Goal: Complete application form: Complete application form

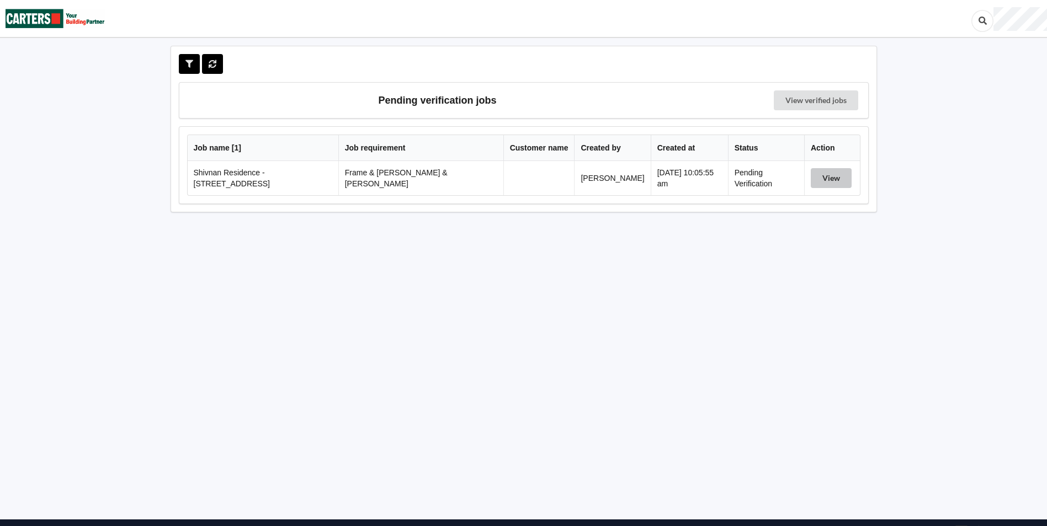
click at [812, 182] on button "View" at bounding box center [831, 178] width 41 height 20
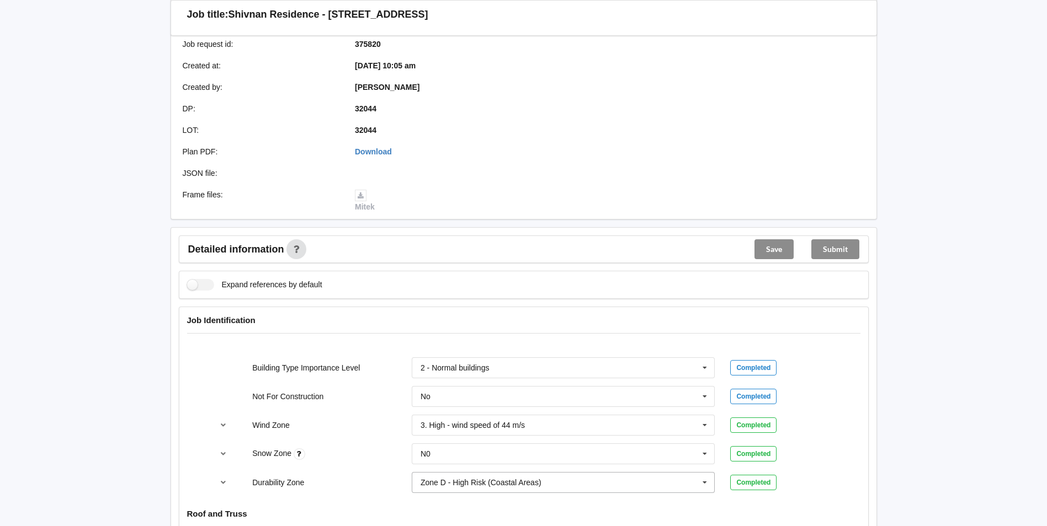
scroll to position [331, 0]
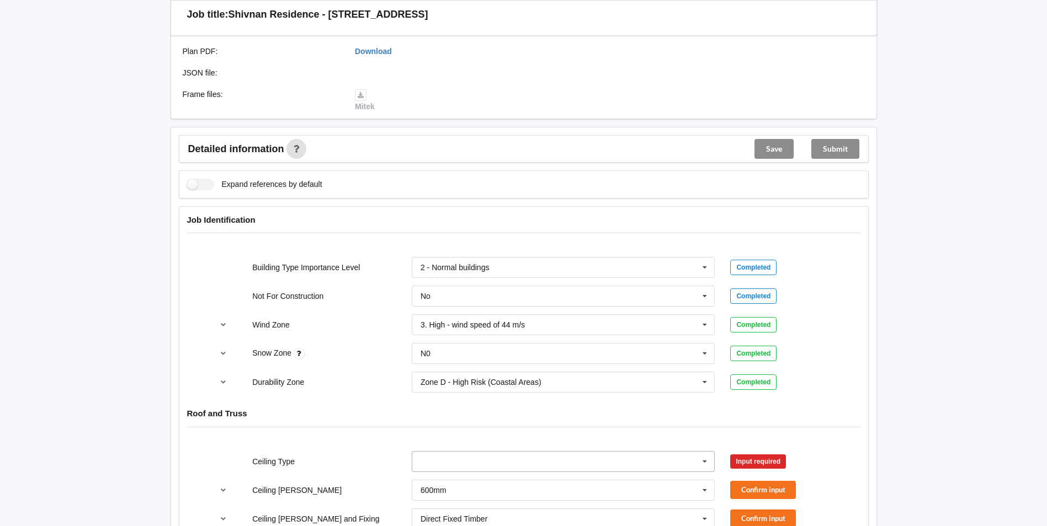
click at [449, 452] on input "text" at bounding box center [564, 462] width 302 height 20
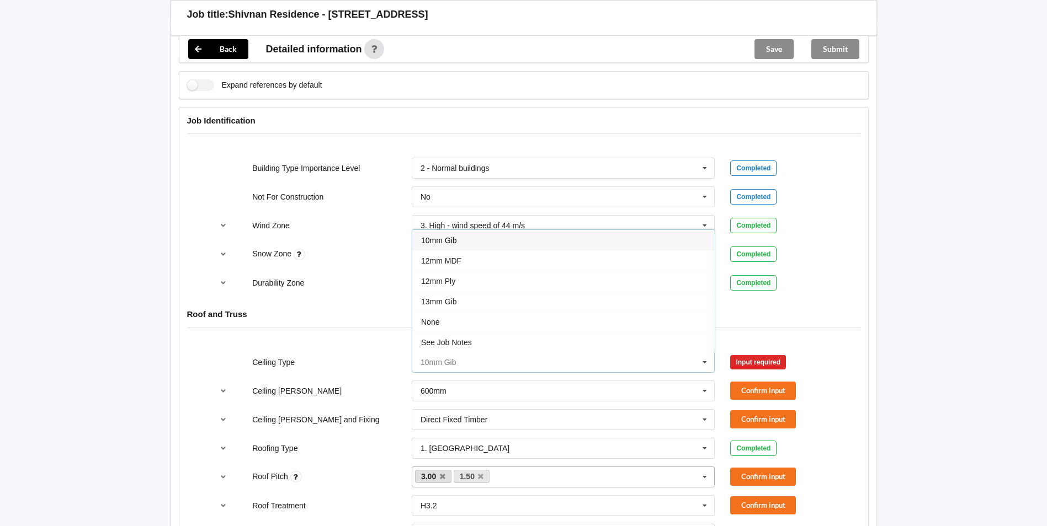
scroll to position [515, 0]
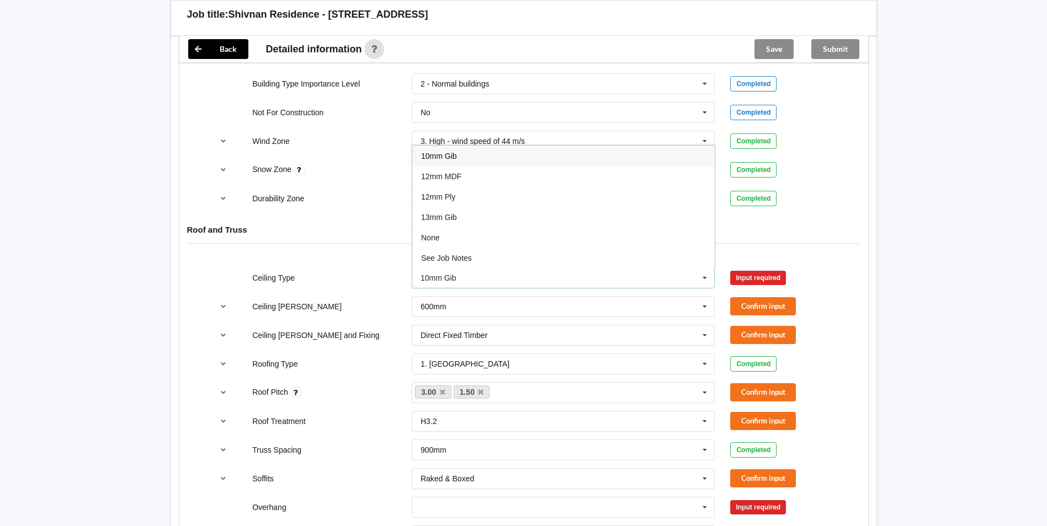
click at [449, 213] on span "13mm Gib" at bounding box center [439, 217] width 36 height 9
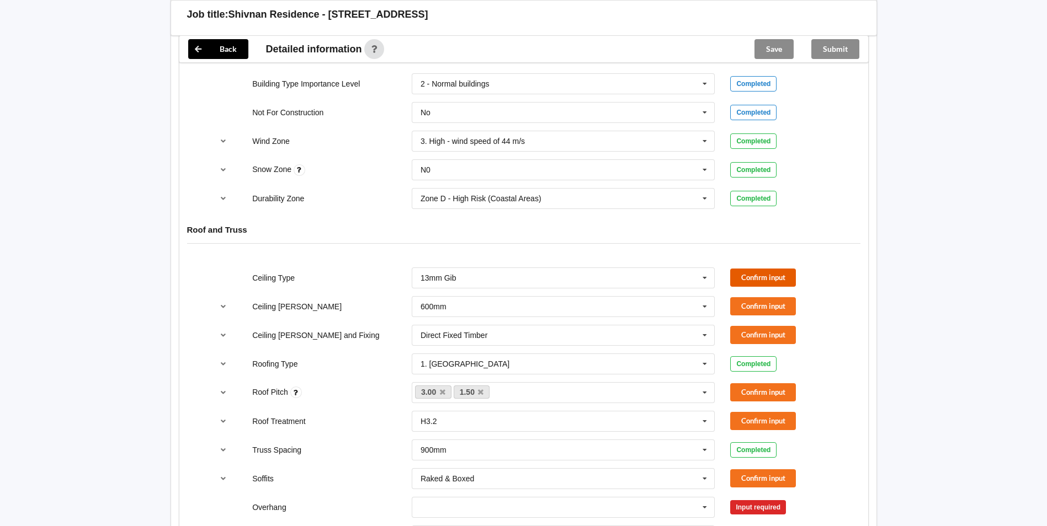
click at [747, 269] on button "Confirm input" at bounding box center [763, 278] width 66 height 18
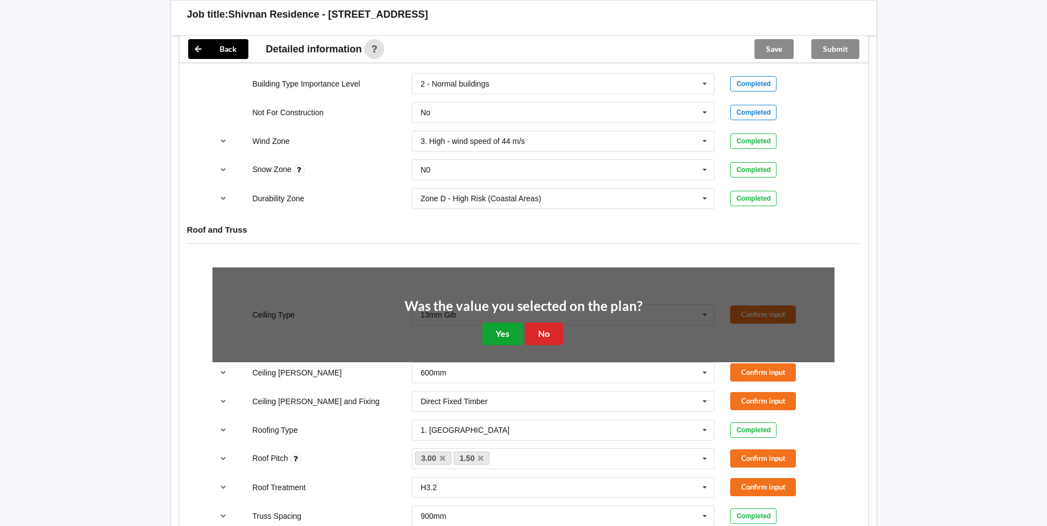
click at [493, 327] on button "Yes" at bounding box center [502, 334] width 40 height 23
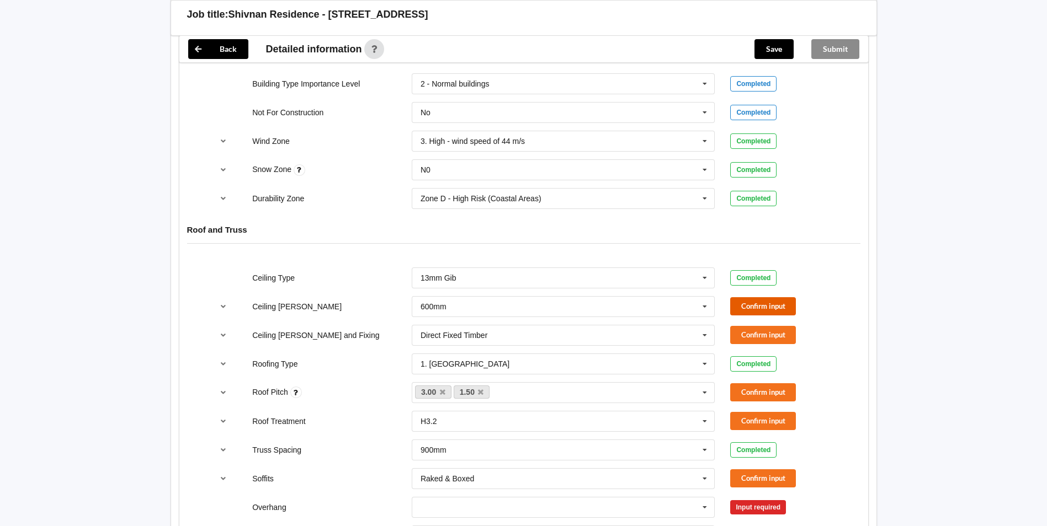
click at [742, 297] on button "Confirm input" at bounding box center [763, 306] width 66 height 18
click at [755, 326] on button "Confirm input" at bounding box center [763, 335] width 66 height 18
click at [733, 384] on button "Confirm input" at bounding box center [763, 393] width 66 height 18
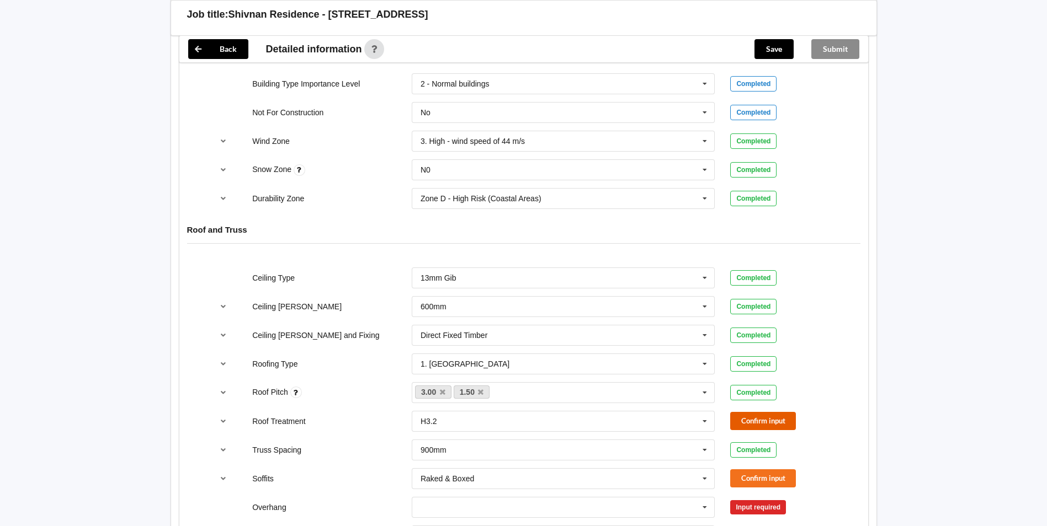
click at [740, 412] on button "Confirm input" at bounding box center [763, 421] width 66 height 18
drag, startPoint x: 734, startPoint y: 427, endPoint x: 735, endPoint y: 439, distance: 12.2
click at [733, 432] on div "Truss Spacing 900mm 900mm 1200mm See Job Notes Completed" at bounding box center [523, 450] width 637 height 36
click at [741, 470] on button "Confirm input" at bounding box center [763, 479] width 66 height 18
click at [741, 476] on div "Soffits Raked & Boxed Boxed Multiple Values – See As Per Plan None Raked & Boxe…" at bounding box center [523, 479] width 637 height 36
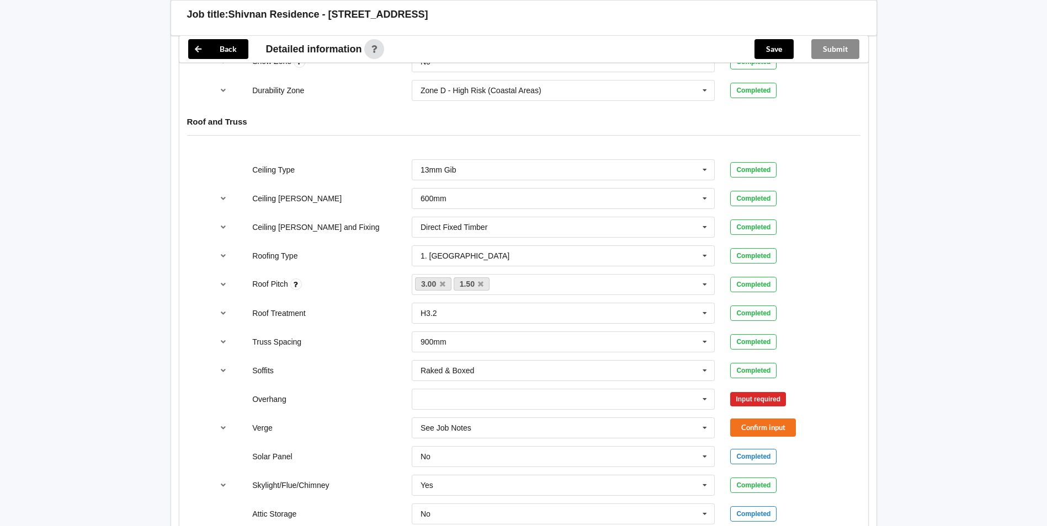
scroll to position [736, 0]
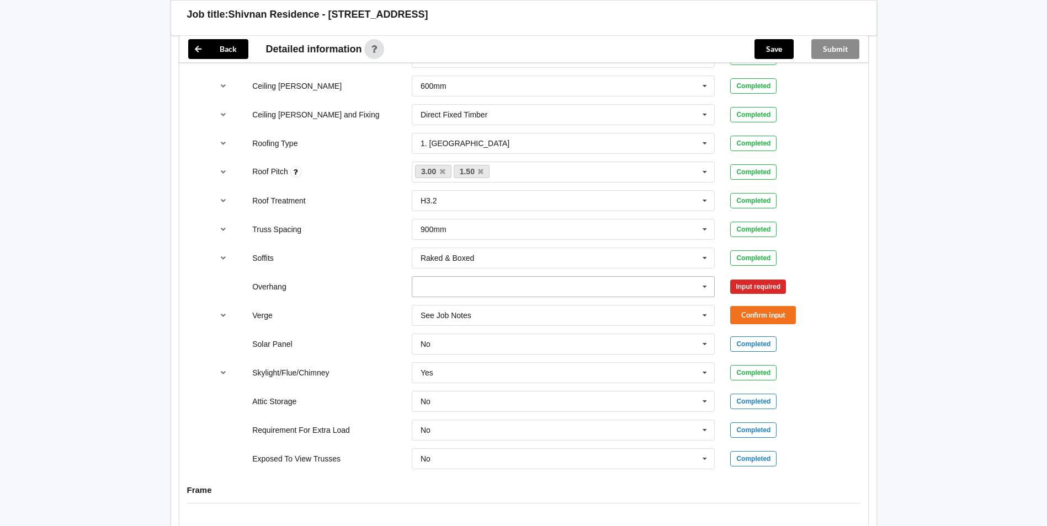
click at [477, 284] on input "text" at bounding box center [564, 287] width 302 height 20
drag, startPoint x: 482, startPoint y: 376, endPoint x: 476, endPoint y: 348, distance: 29.5
click at [482, 385] on span "Multiple Values – See As Per Plan" at bounding box center [479, 389] width 116 height 9
click at [456, 284] on input "text" at bounding box center [564, 287] width 302 height 20
click at [454, 252] on input "text" at bounding box center [564, 258] width 302 height 20
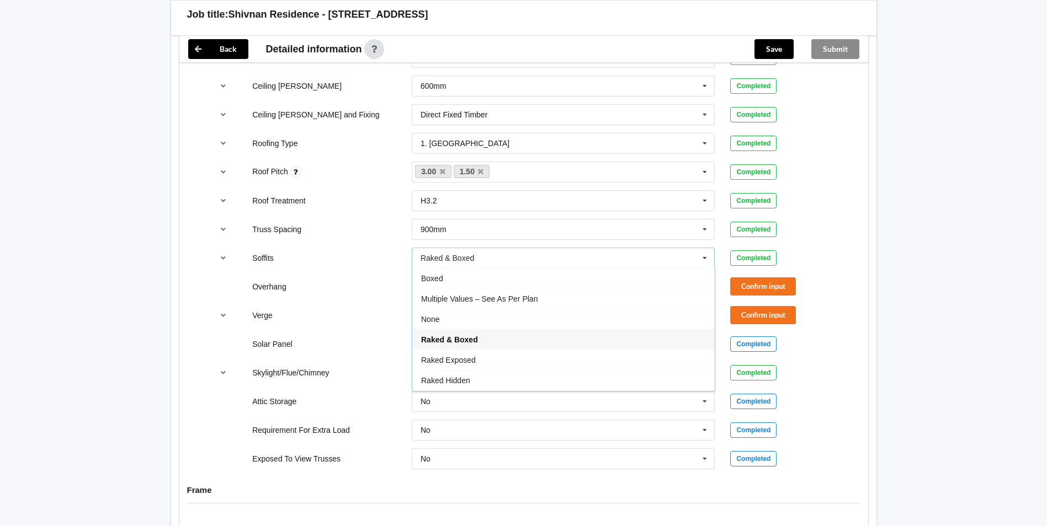
drag, startPoint x: 385, startPoint y: 388, endPoint x: 391, endPoint y: 360, distance: 28.3
click at [384, 396] on div "Attic Storage" at bounding box center [323, 401] width 159 height 11
click at [449, 306] on input "text" at bounding box center [564, 316] width 302 height 20
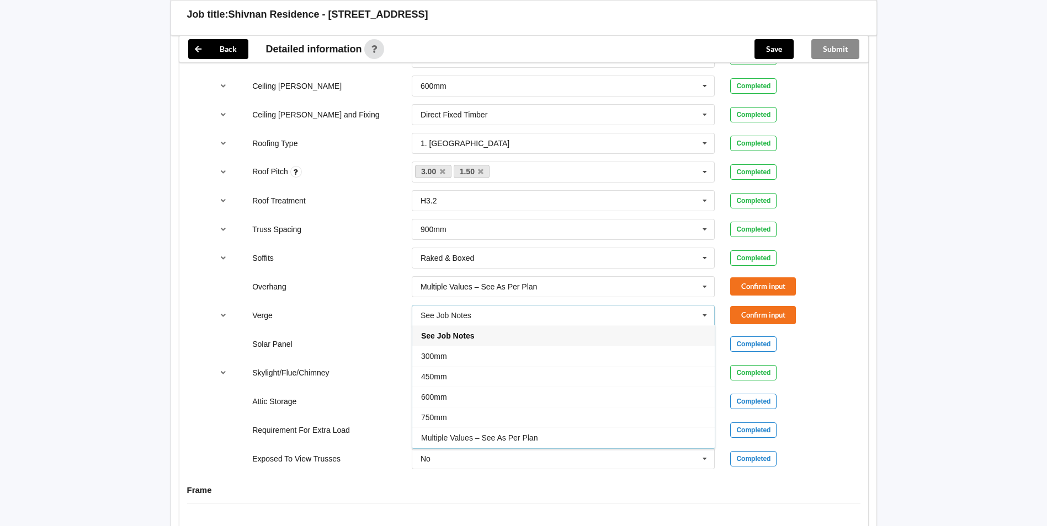
drag, startPoint x: 457, startPoint y: 424, endPoint x: 473, endPoint y: 418, distance: 16.6
click at [457, 434] on span "Multiple Values – See As Per Plan" at bounding box center [479, 438] width 116 height 9
click at [739, 282] on button "Confirm input" at bounding box center [763, 287] width 66 height 18
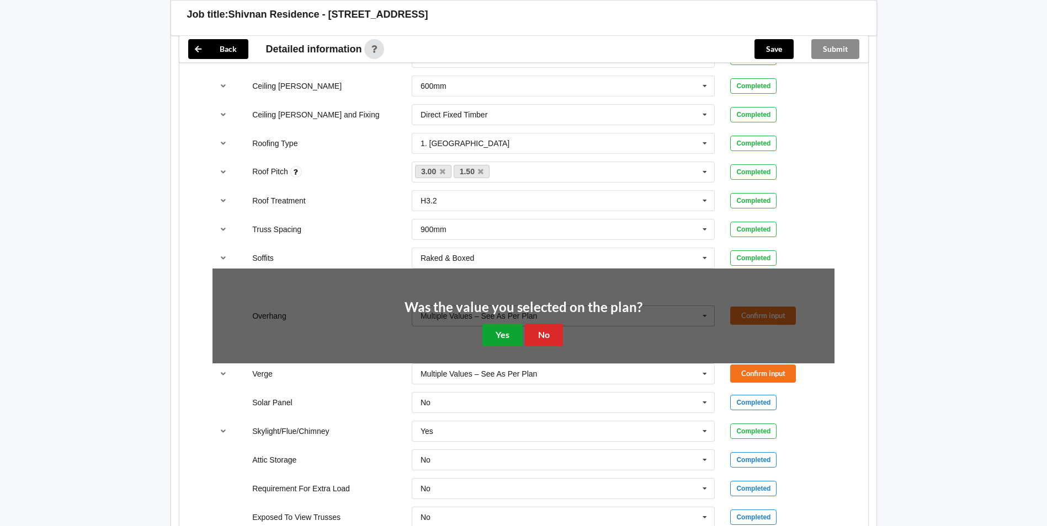
drag, startPoint x: 491, startPoint y: 323, endPoint x: 707, endPoint y: 275, distance: 222.3
click at [502, 324] on button "Yes" at bounding box center [502, 335] width 40 height 23
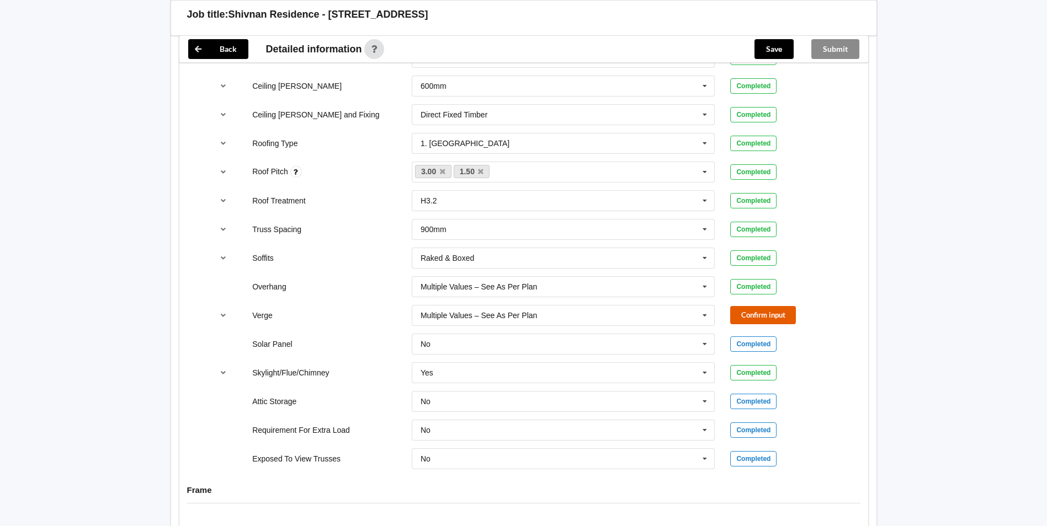
drag, startPoint x: 753, startPoint y: 300, endPoint x: 744, endPoint y: 303, distance: 9.9
click at [744, 306] on button "Confirm input" at bounding box center [763, 315] width 66 height 18
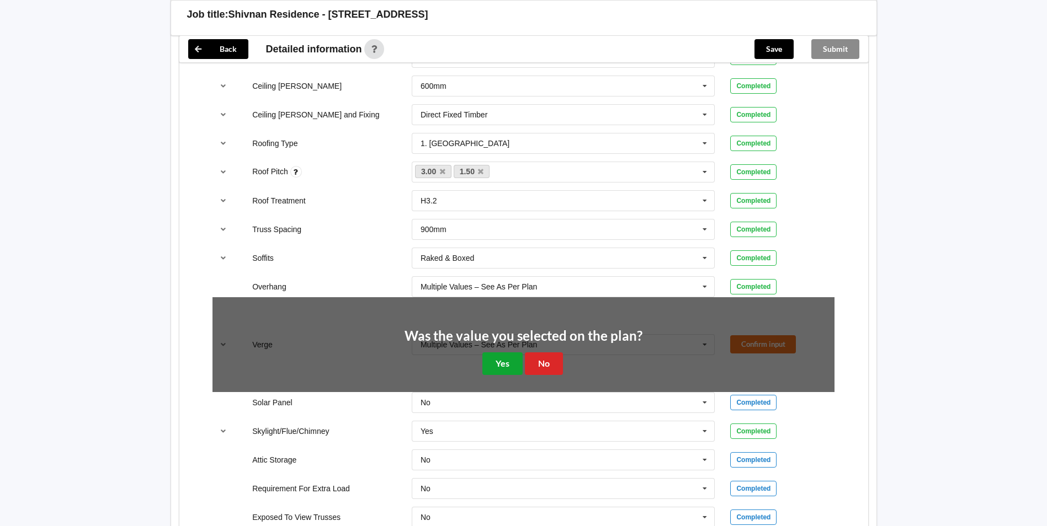
click at [515, 353] on button "Yes" at bounding box center [502, 364] width 40 height 23
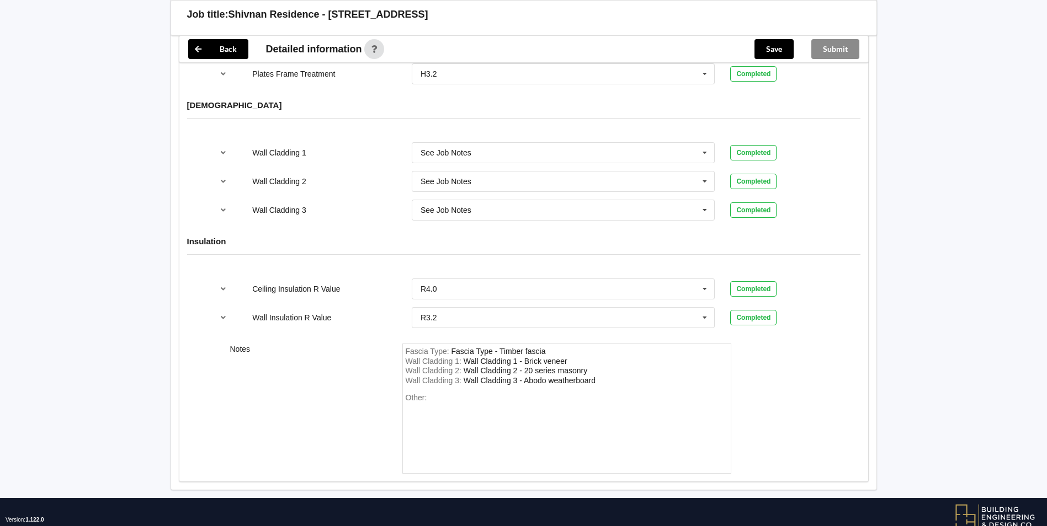
scroll to position [1388, 0]
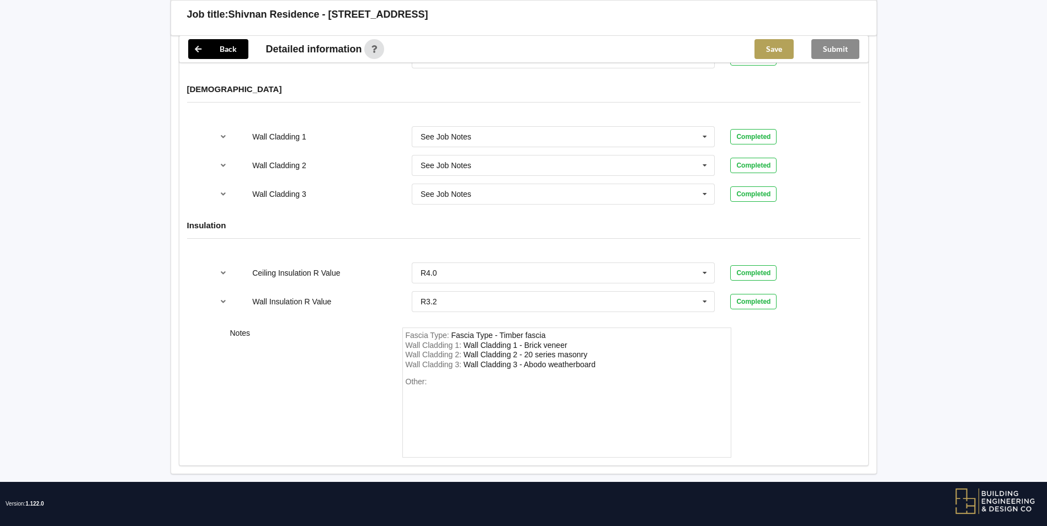
click at [775, 58] on button "Save" at bounding box center [773, 49] width 39 height 20
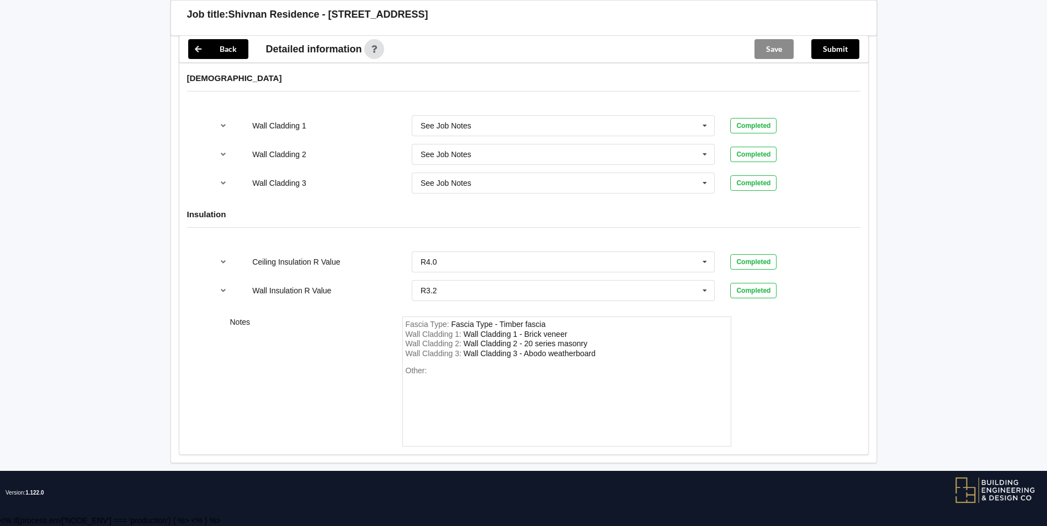
scroll to position [1337, 0]
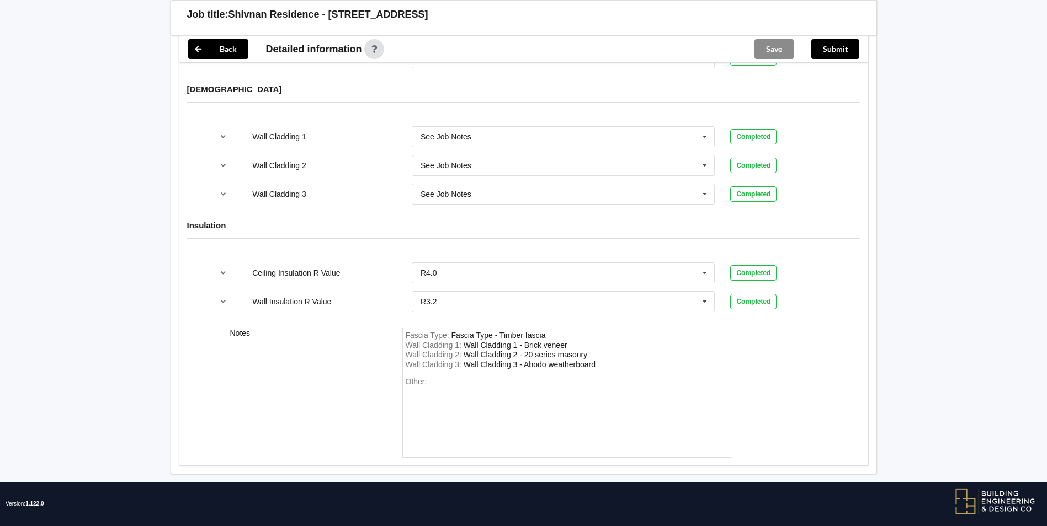
click at [829, 20] on div "Job title: Shivnan Residence - [STREET_ADDRESS]" at bounding box center [524, 18] width 706 height 36
click at [823, 57] on button "Submit" at bounding box center [835, 49] width 48 height 20
click at [206, 42] on icon at bounding box center [198, 49] width 20 height 20
